Goal: Information Seeking & Learning: Learn about a topic

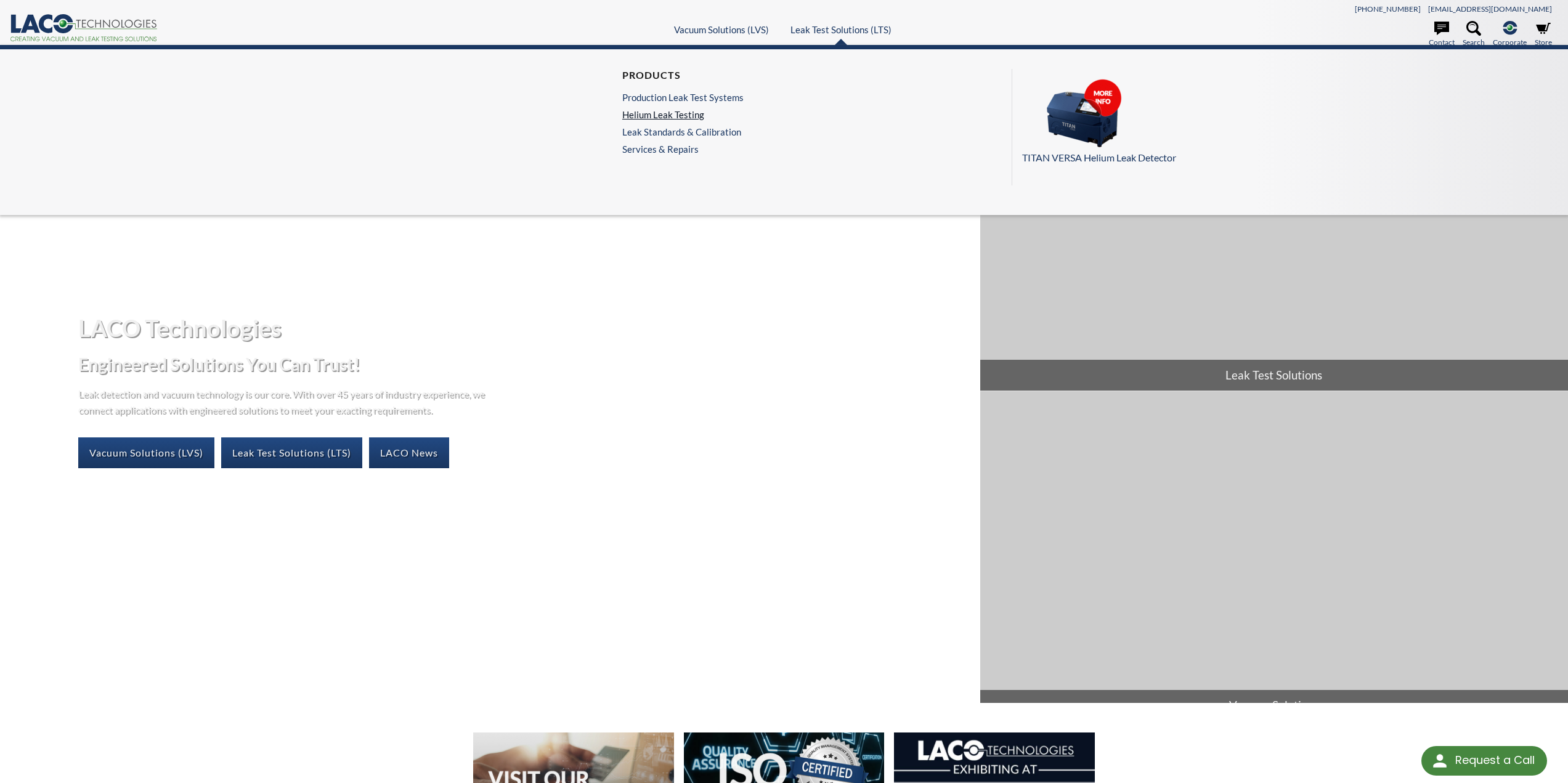
click at [685, 112] on link "Helium Leak Testing" at bounding box center [683, 115] width 121 height 11
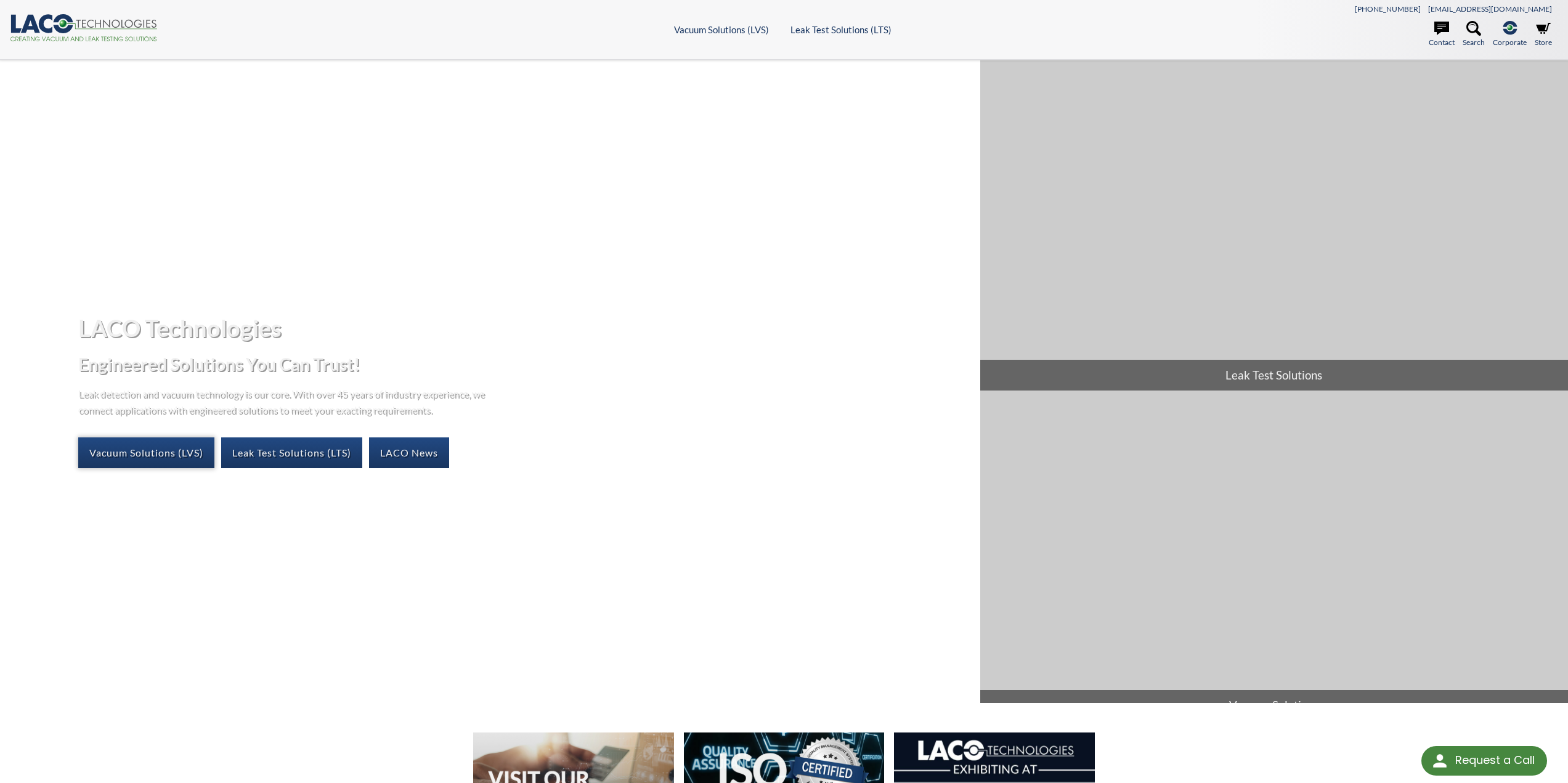
click at [148, 452] on link "Vacuum Solutions (LVS)" at bounding box center [146, 452] width 136 height 31
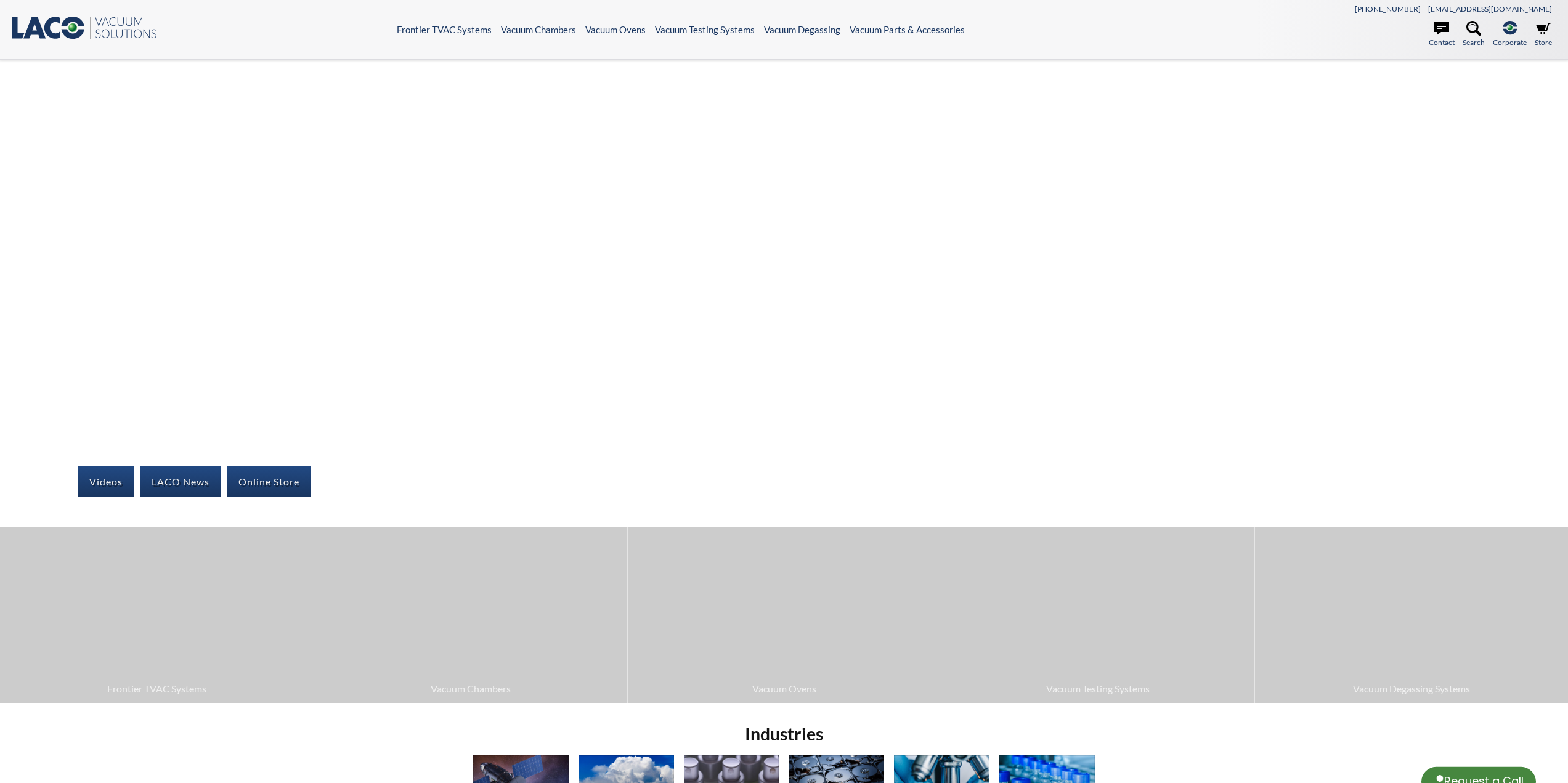
select select "Language Translate Widget"
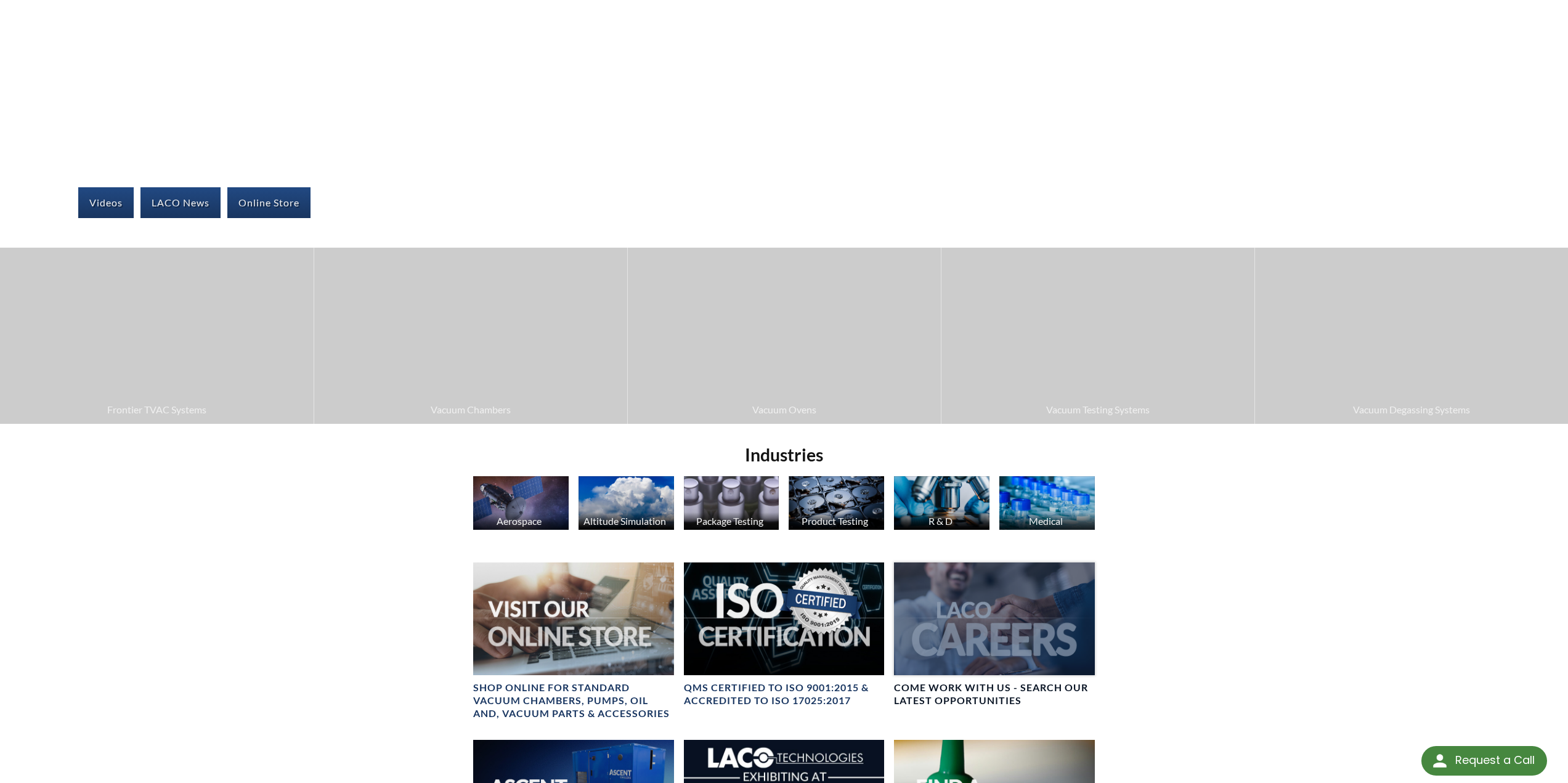
scroll to position [411, 0]
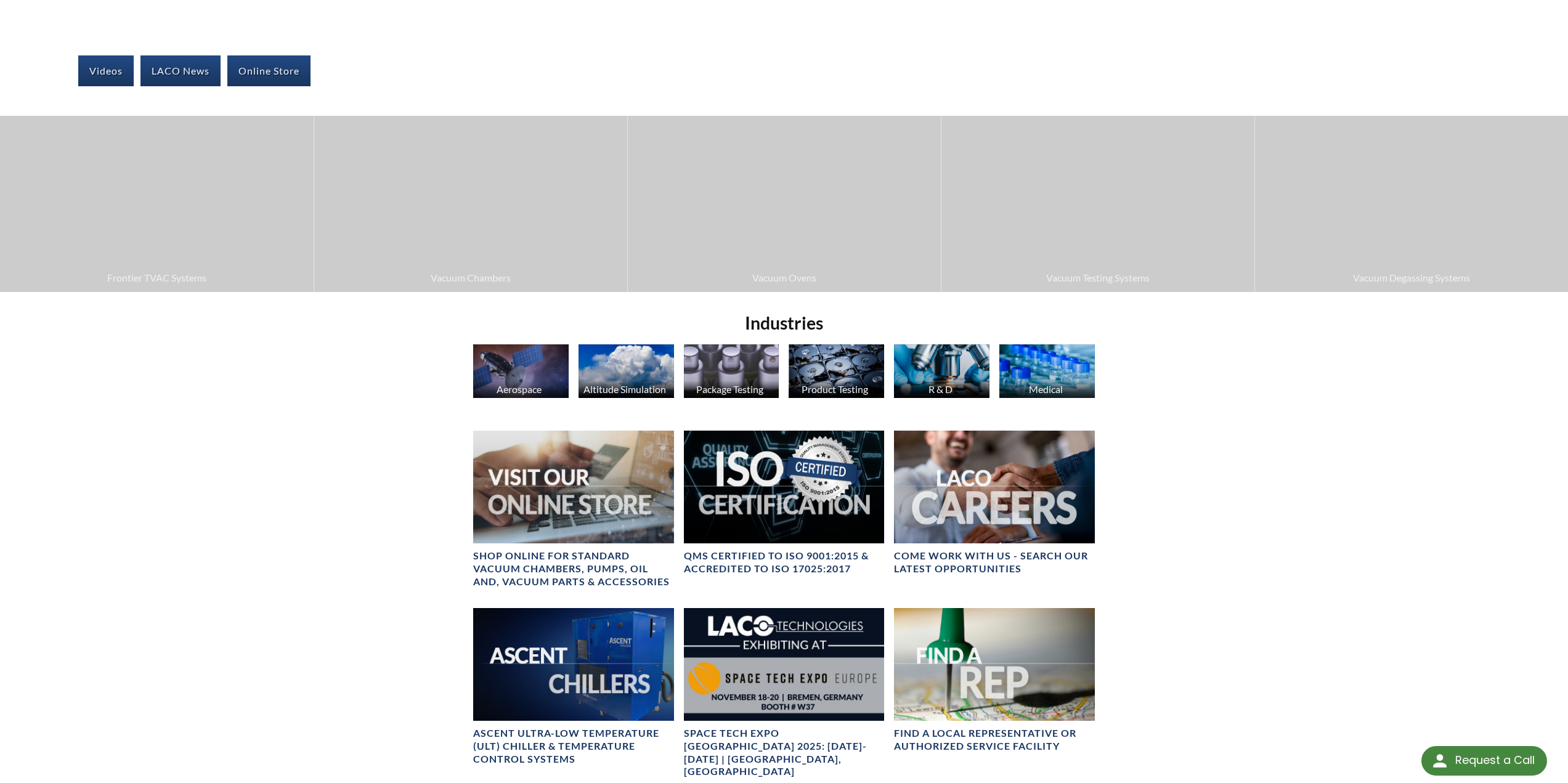
click at [504, 364] on img at bounding box center [521, 371] width 95 height 53
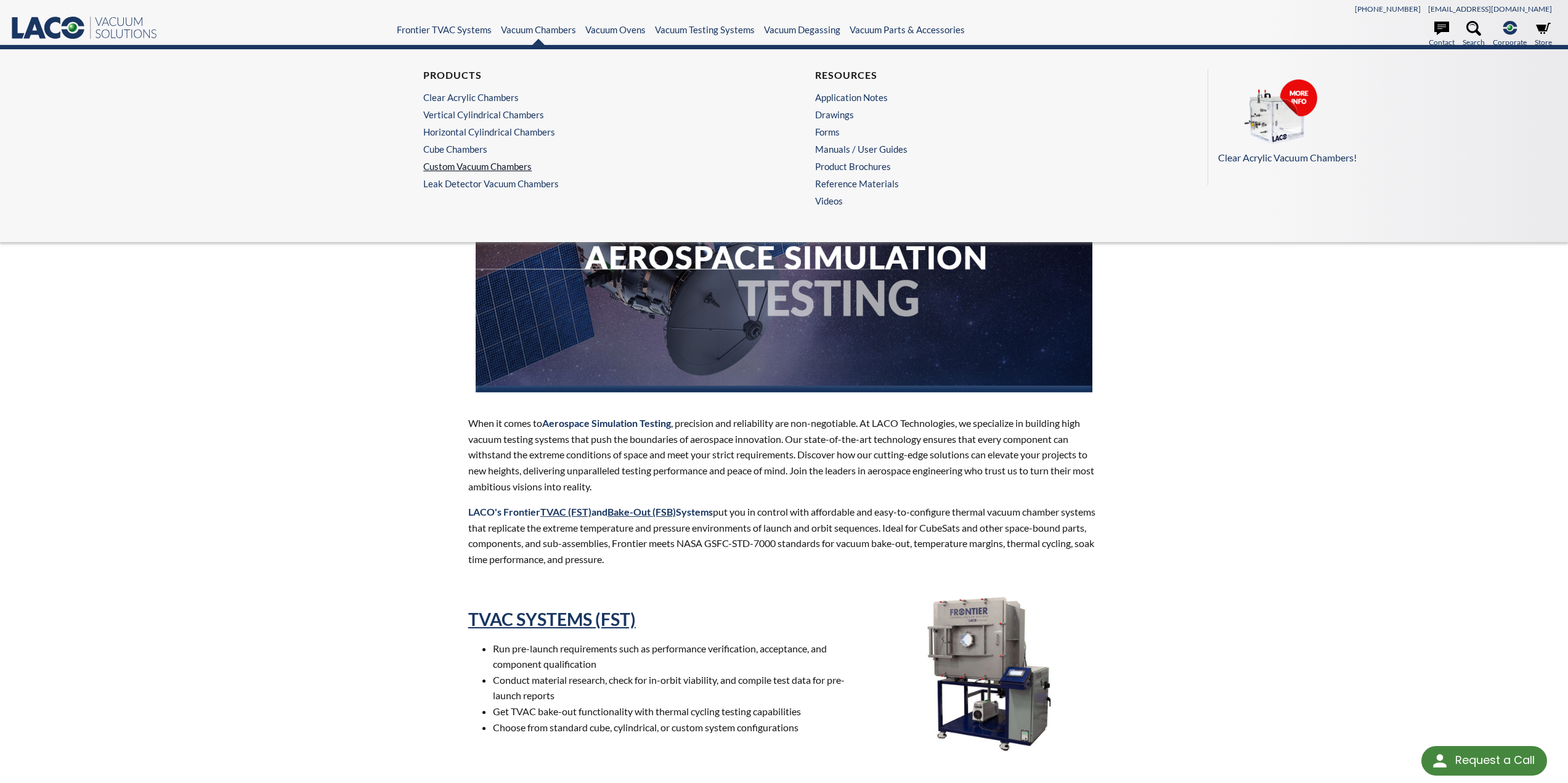
click at [500, 166] on link "Custom Vacuum Chambers" at bounding box center [585, 166] width 323 height 11
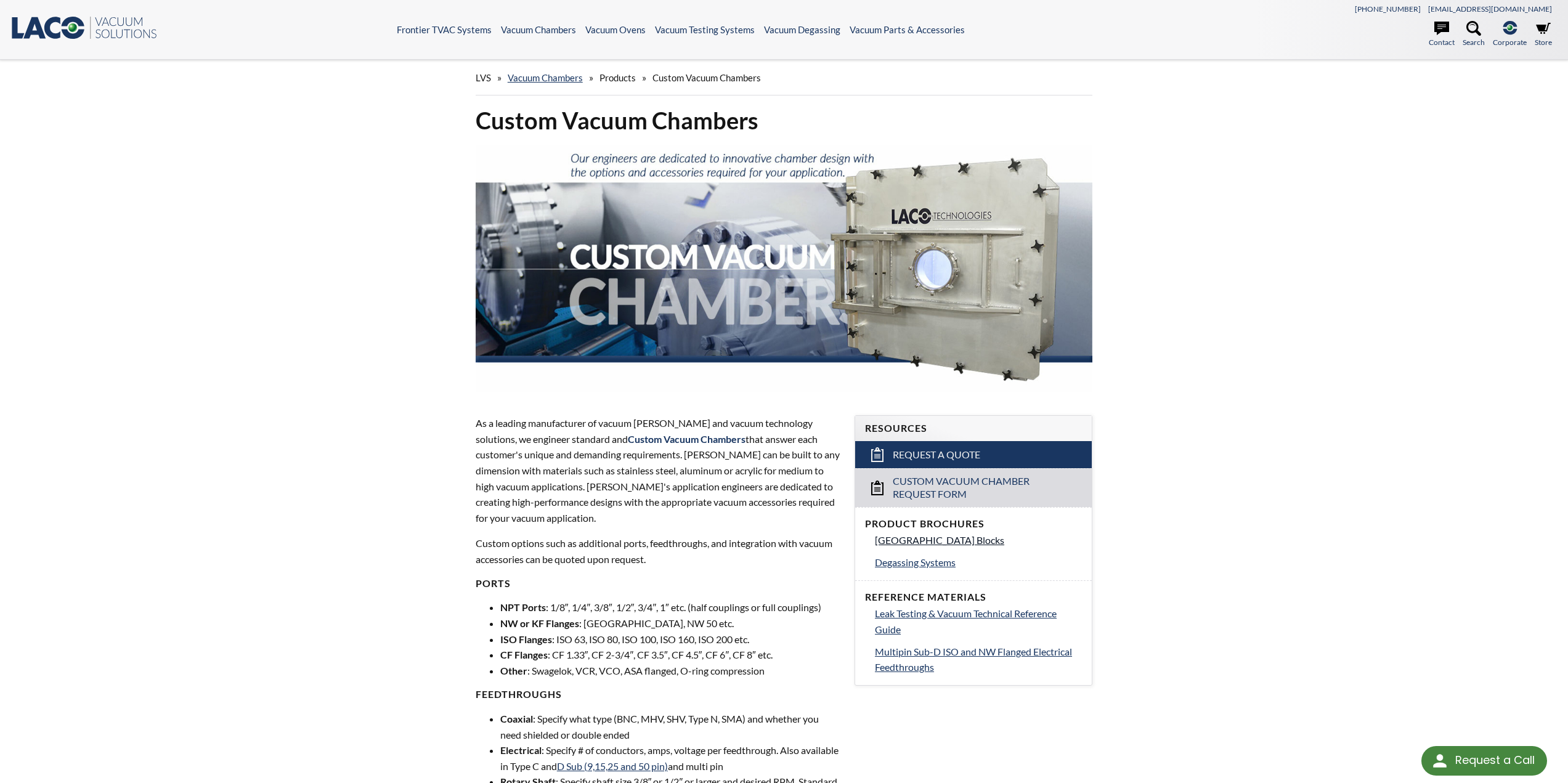
click at [964, 538] on span "Vacuum Chamber Building Blocks" at bounding box center [939, 539] width 129 height 12
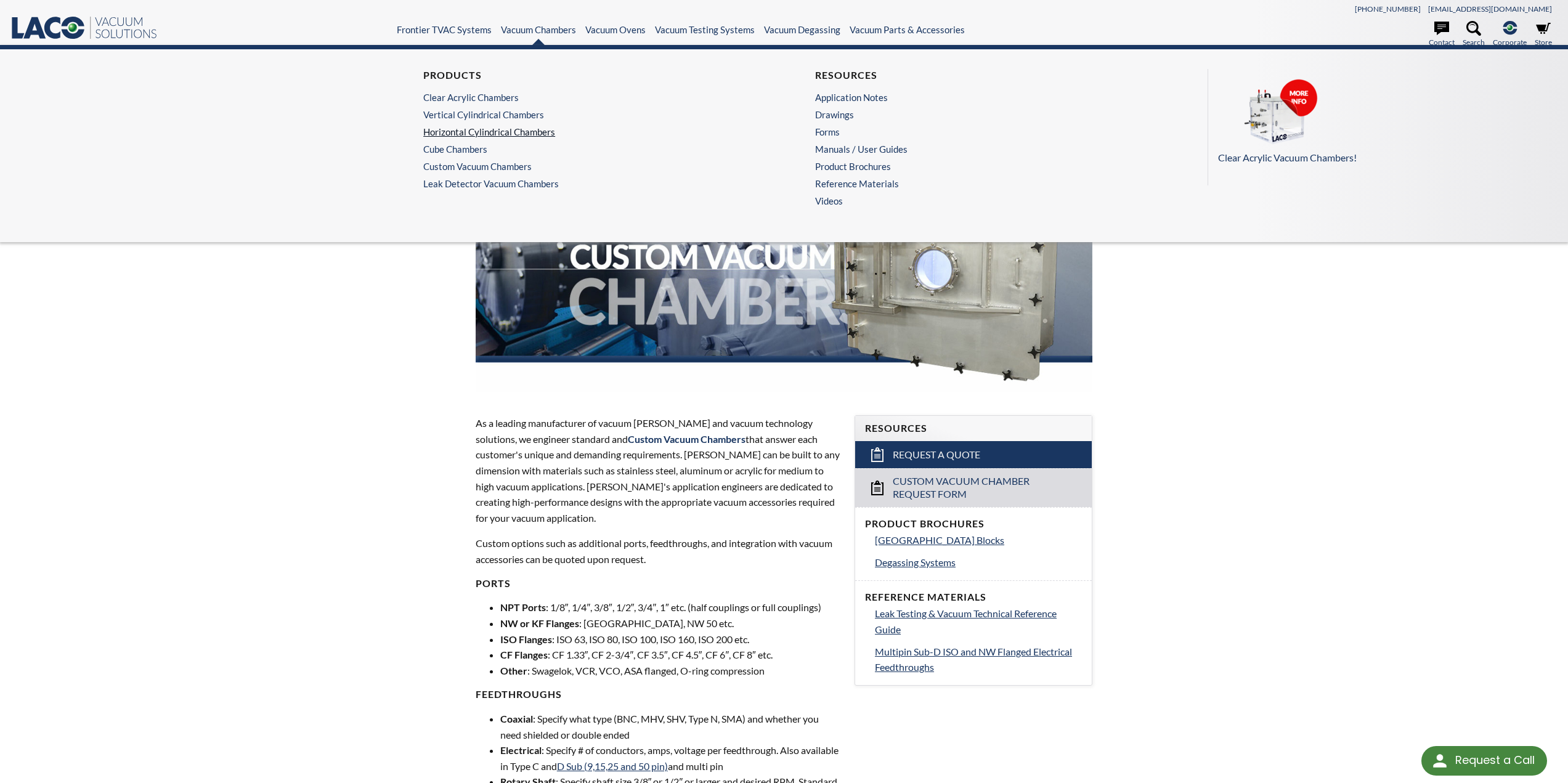
click at [465, 127] on link "Horizontal Cylindrical Chambers" at bounding box center [585, 132] width 323 height 11
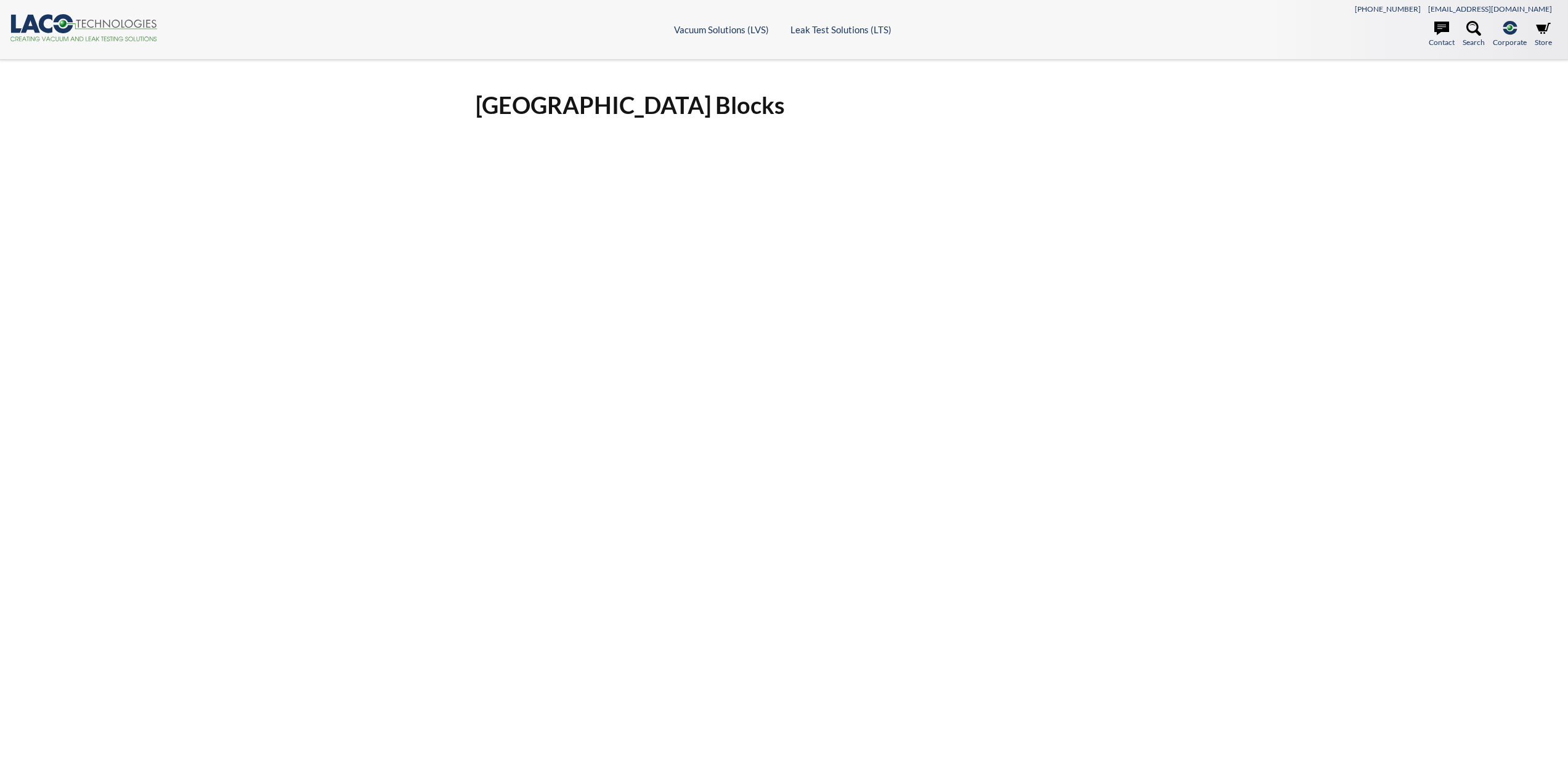
select select "Language Translate Widget"
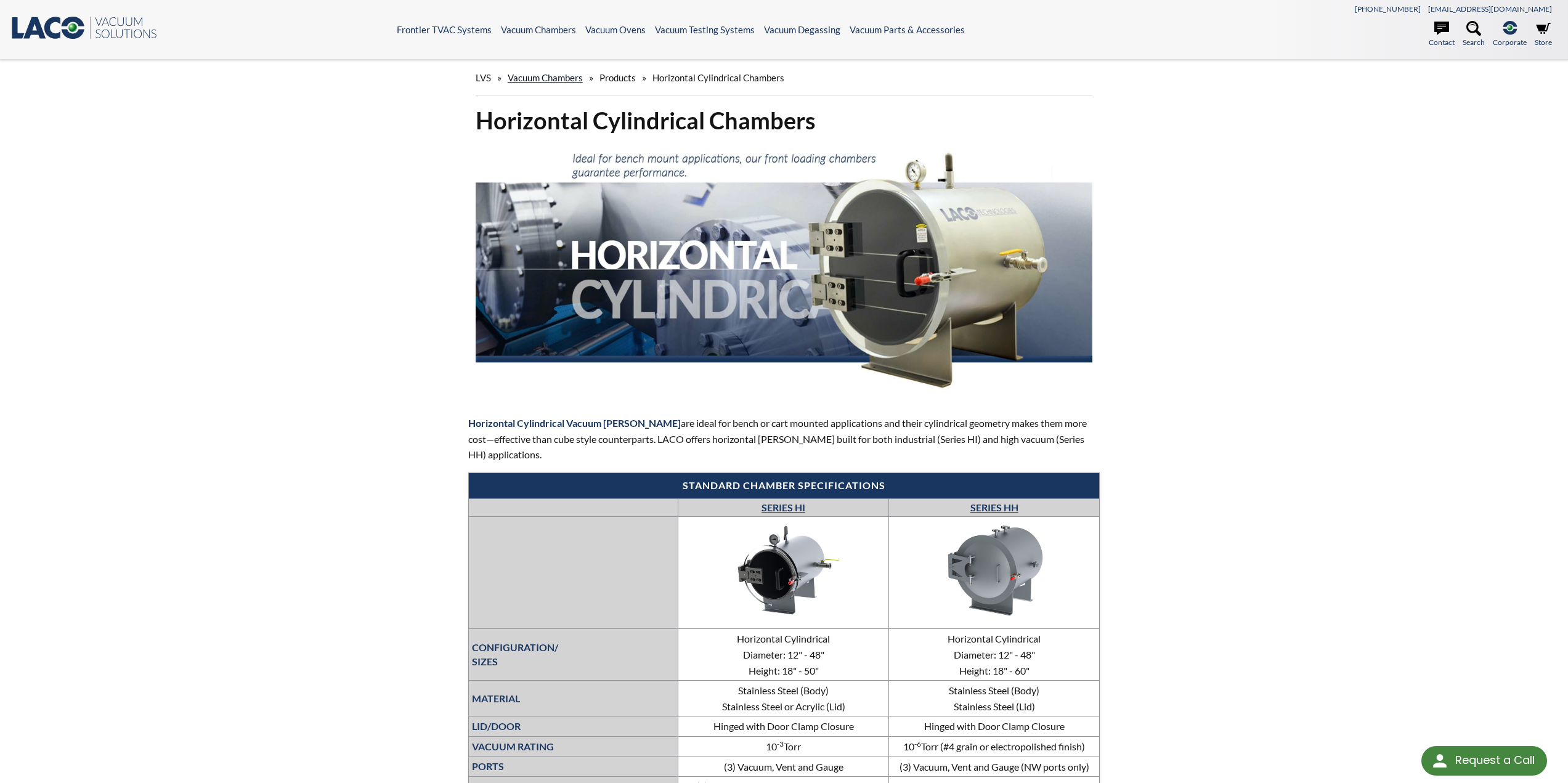
click at [560, 79] on link "Vacuum Chambers" at bounding box center [545, 77] width 75 height 11
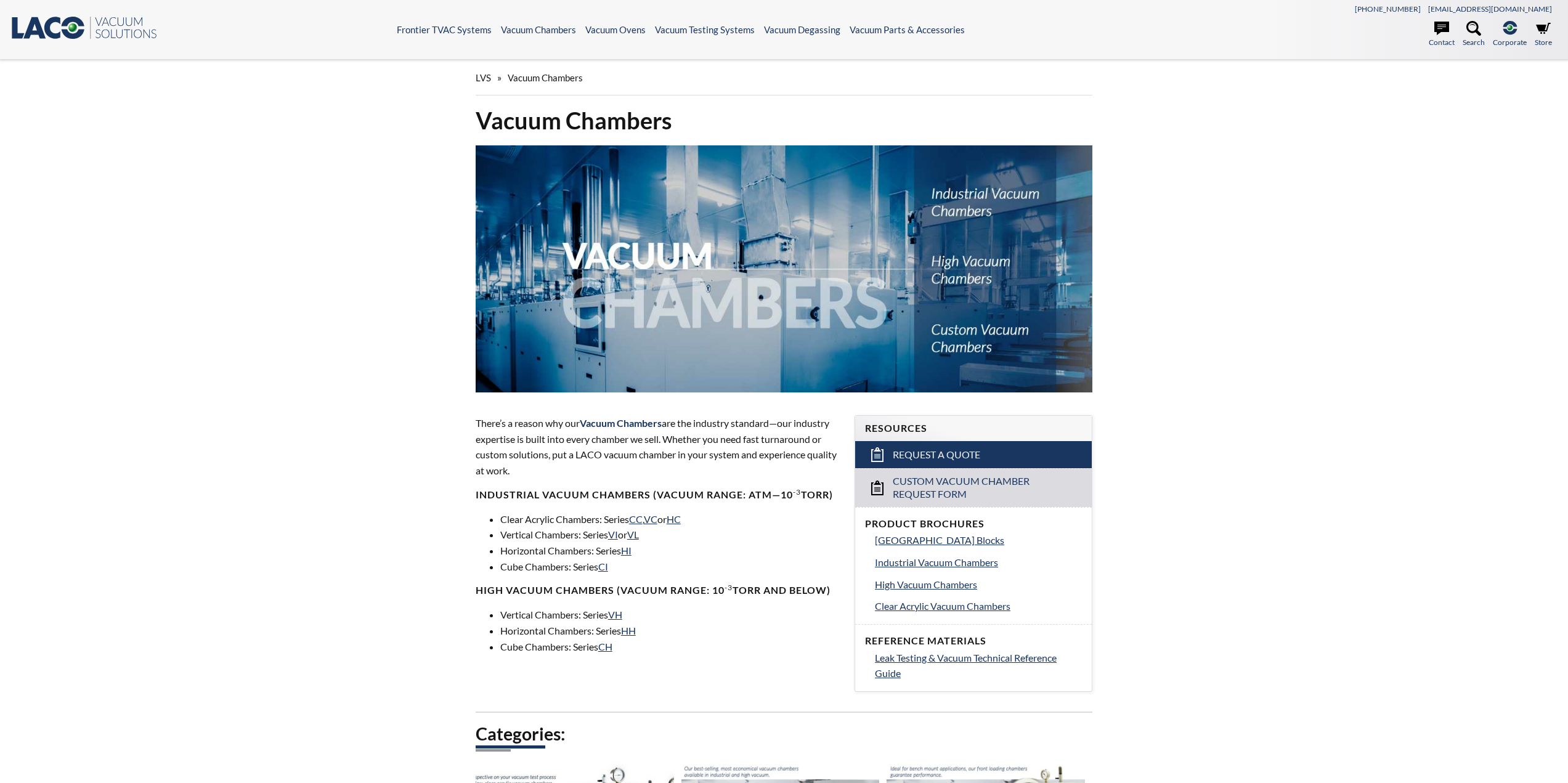
select select "Language Translate Widget"
click at [635, 628] on link "HH" at bounding box center [628, 630] width 15 height 12
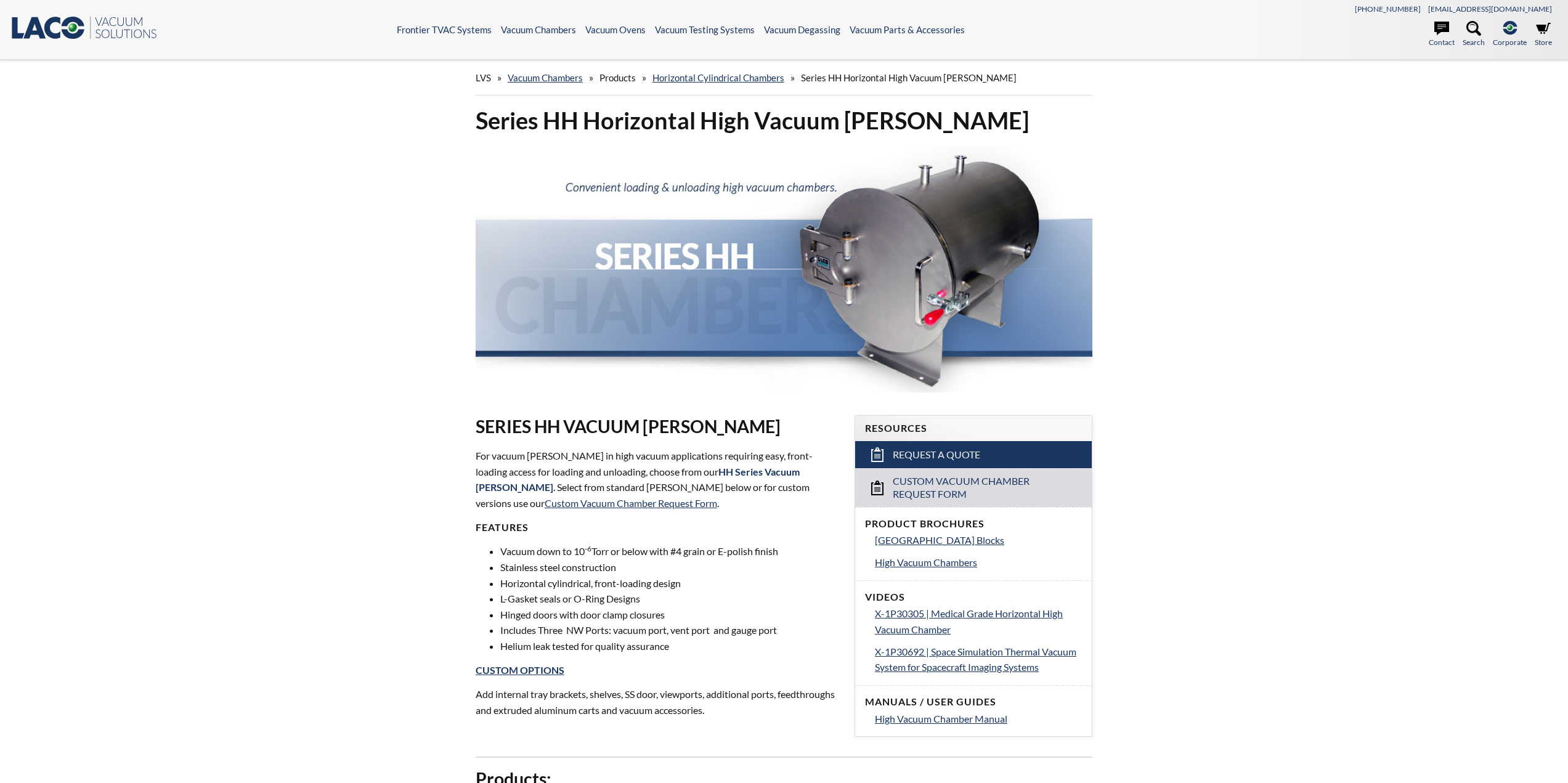
select select "Language Translate Widget"
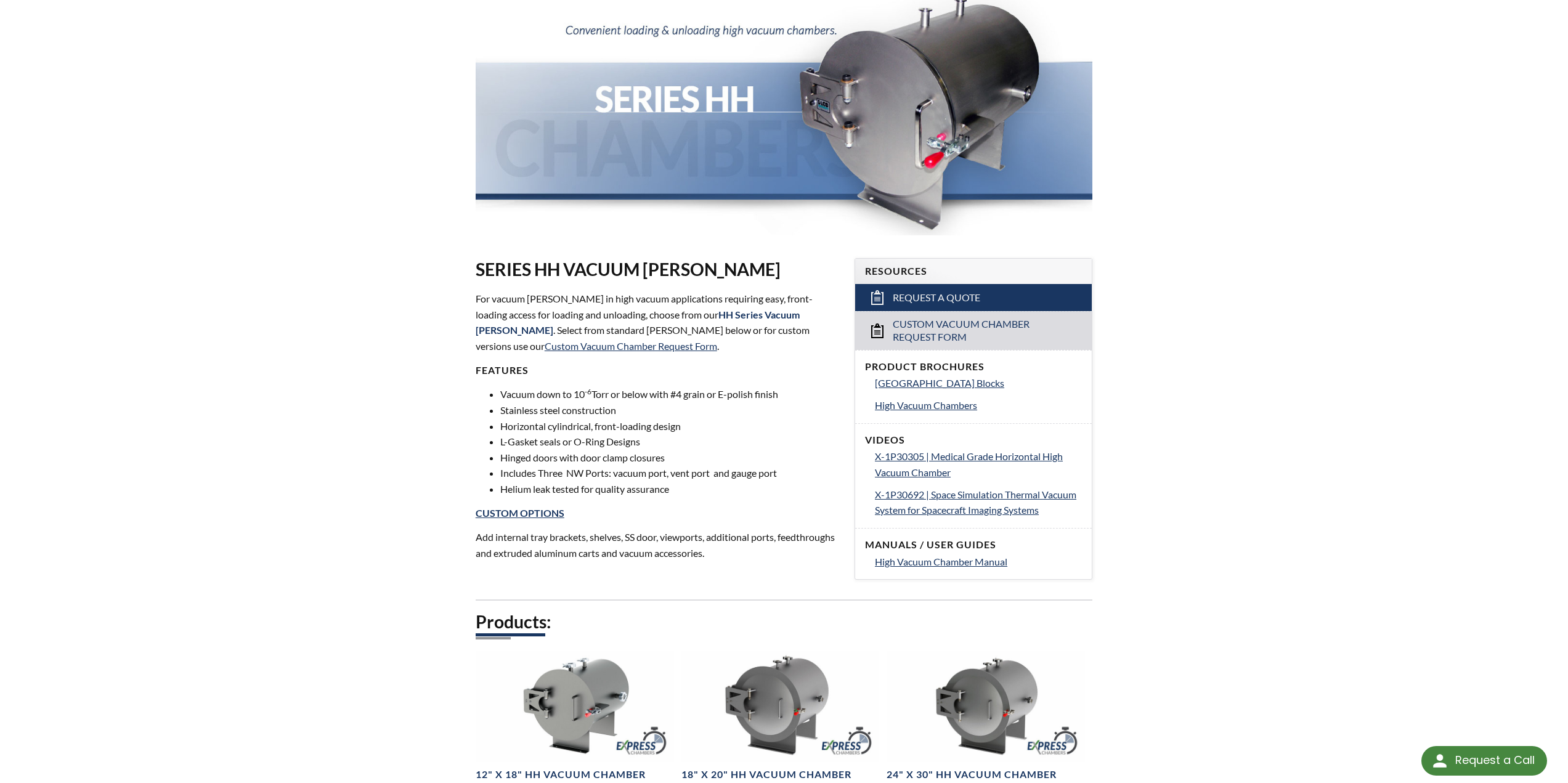
scroll to position [82, 0]
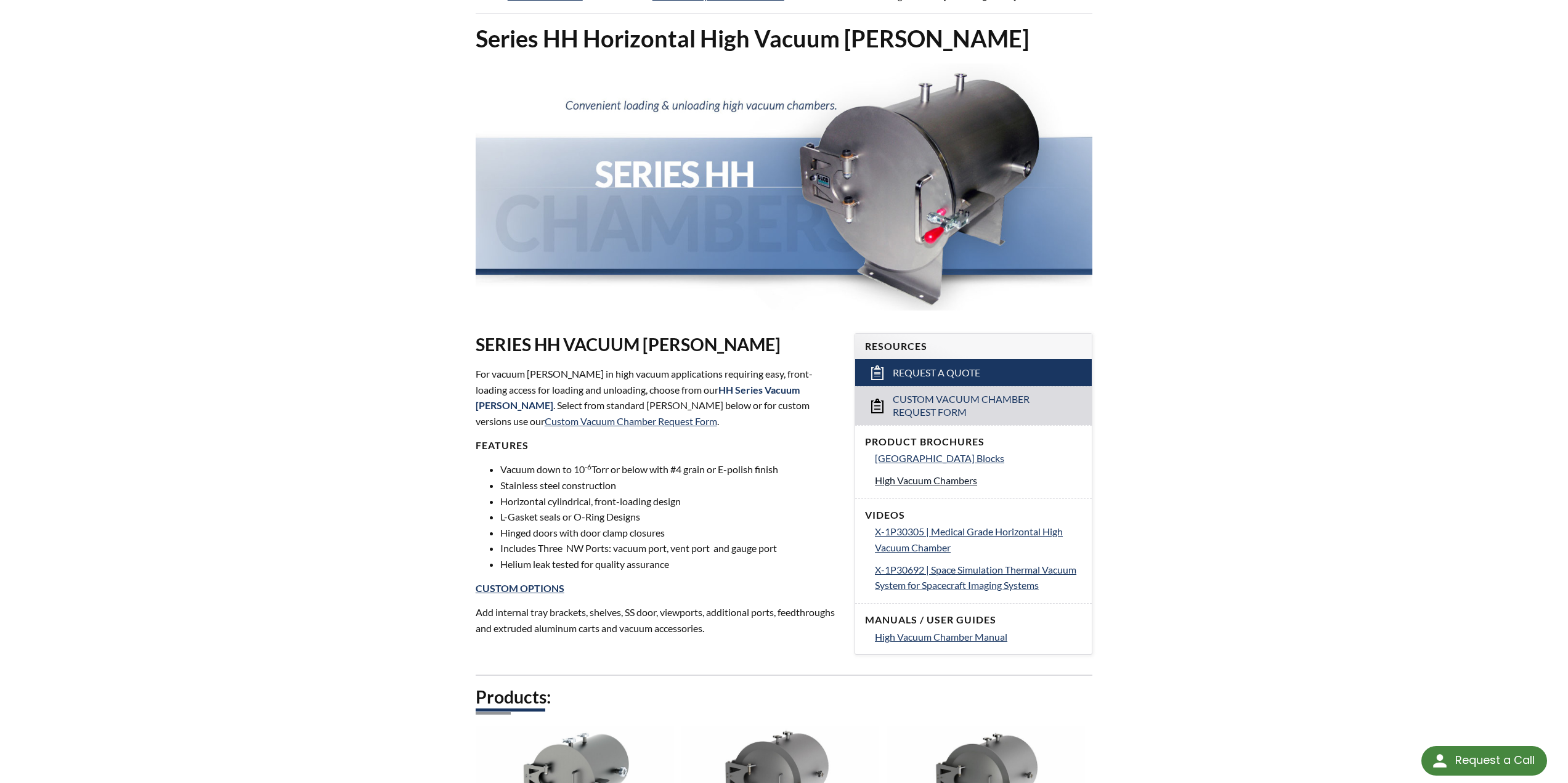
click at [925, 481] on span "High Vacuum Chambers" at bounding box center [925, 480] width 102 height 12
